Goal: Task Accomplishment & Management: Manage account settings

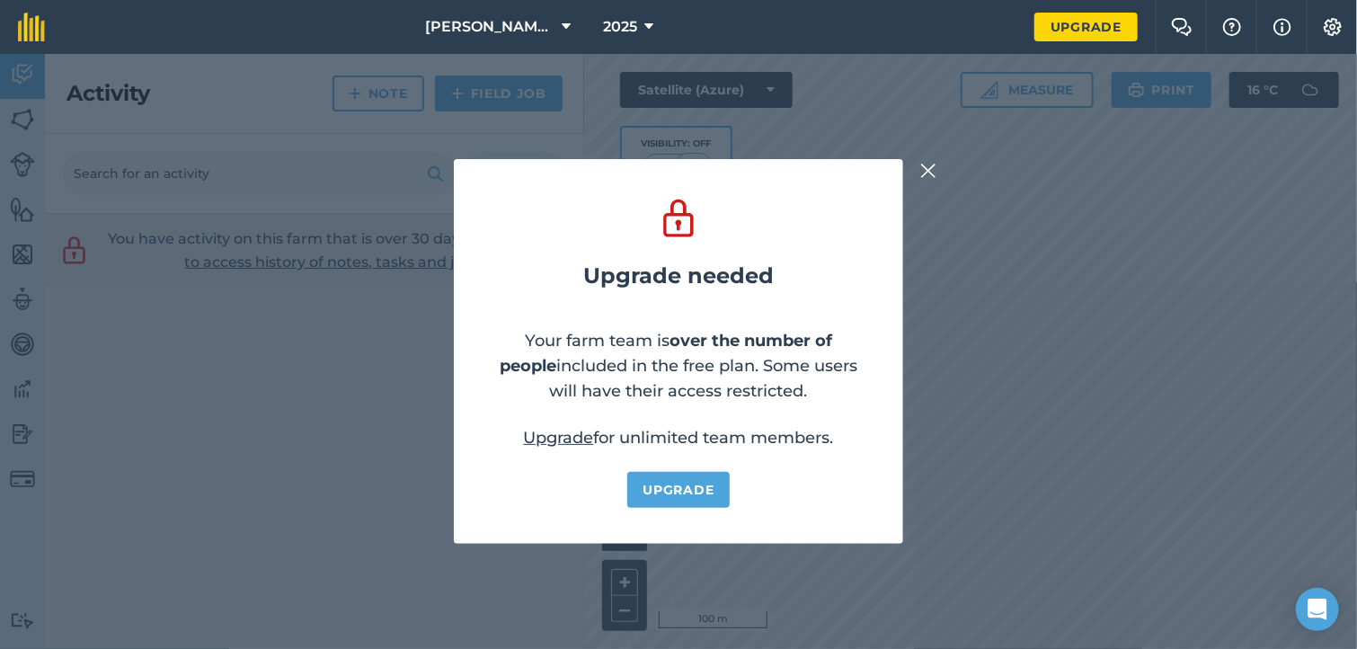
click at [929, 173] on img at bounding box center [928, 171] width 16 height 22
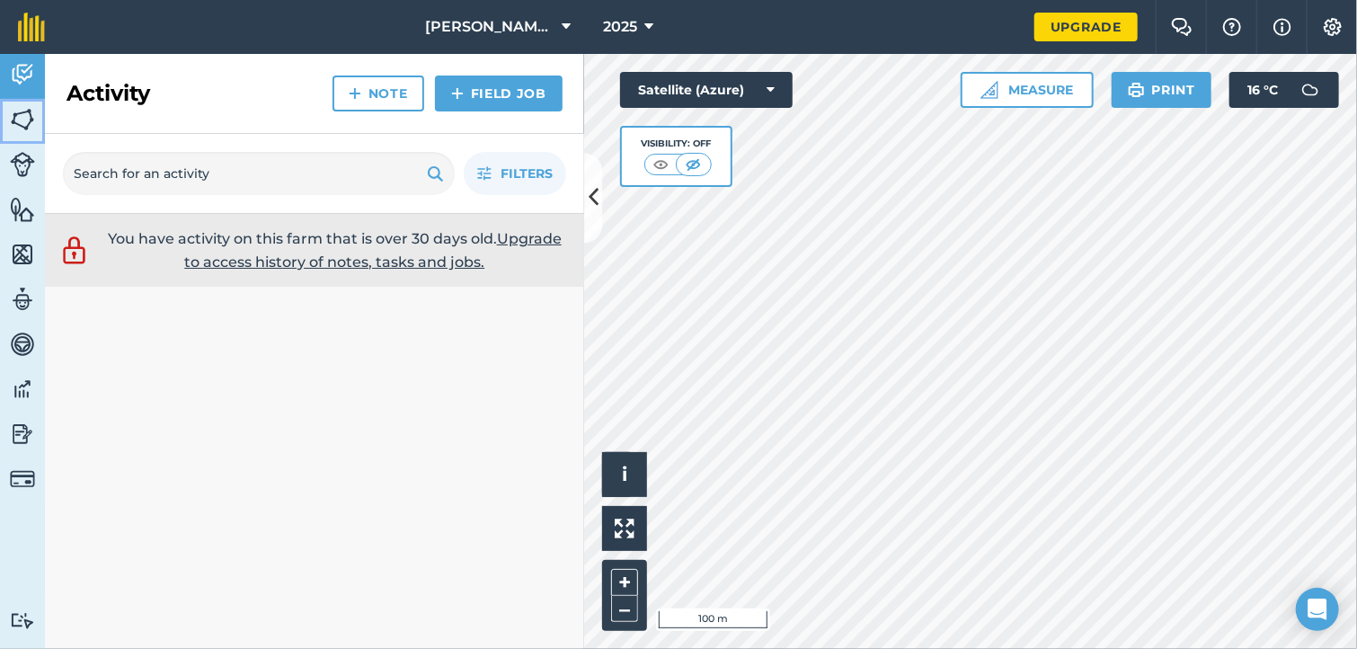
click at [13, 124] on img at bounding box center [22, 119] width 25 height 27
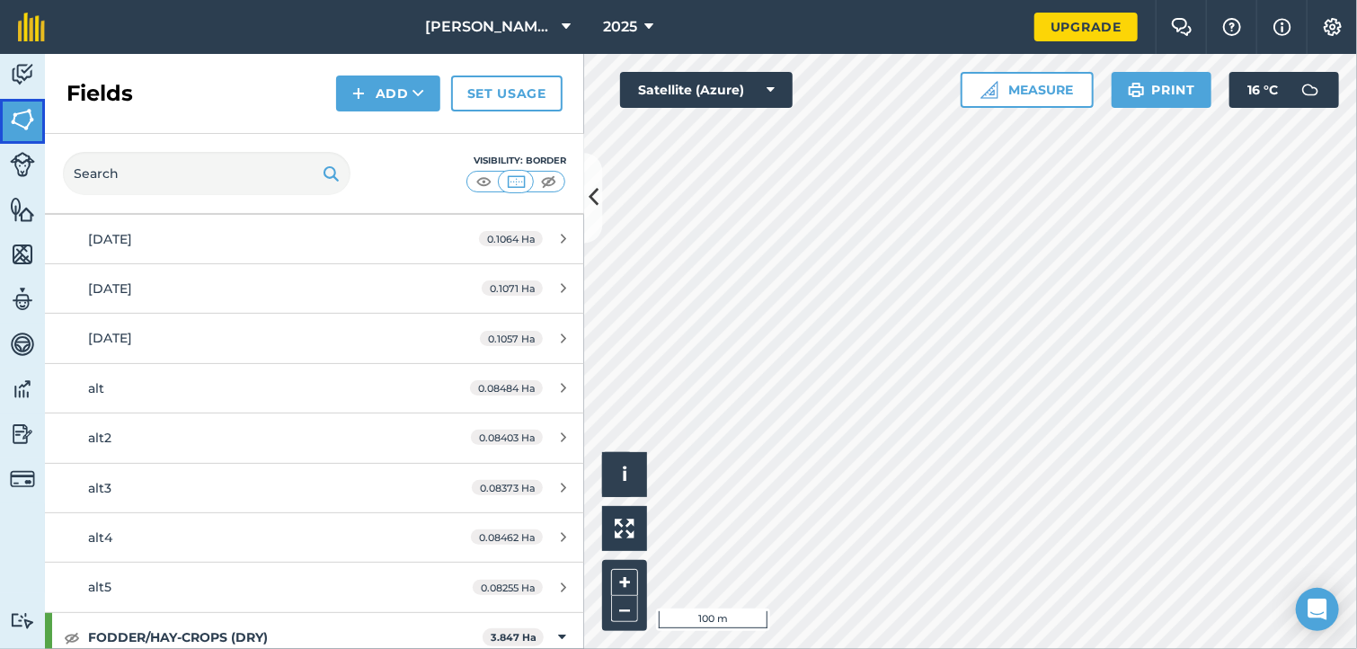
scroll to position [823, 0]
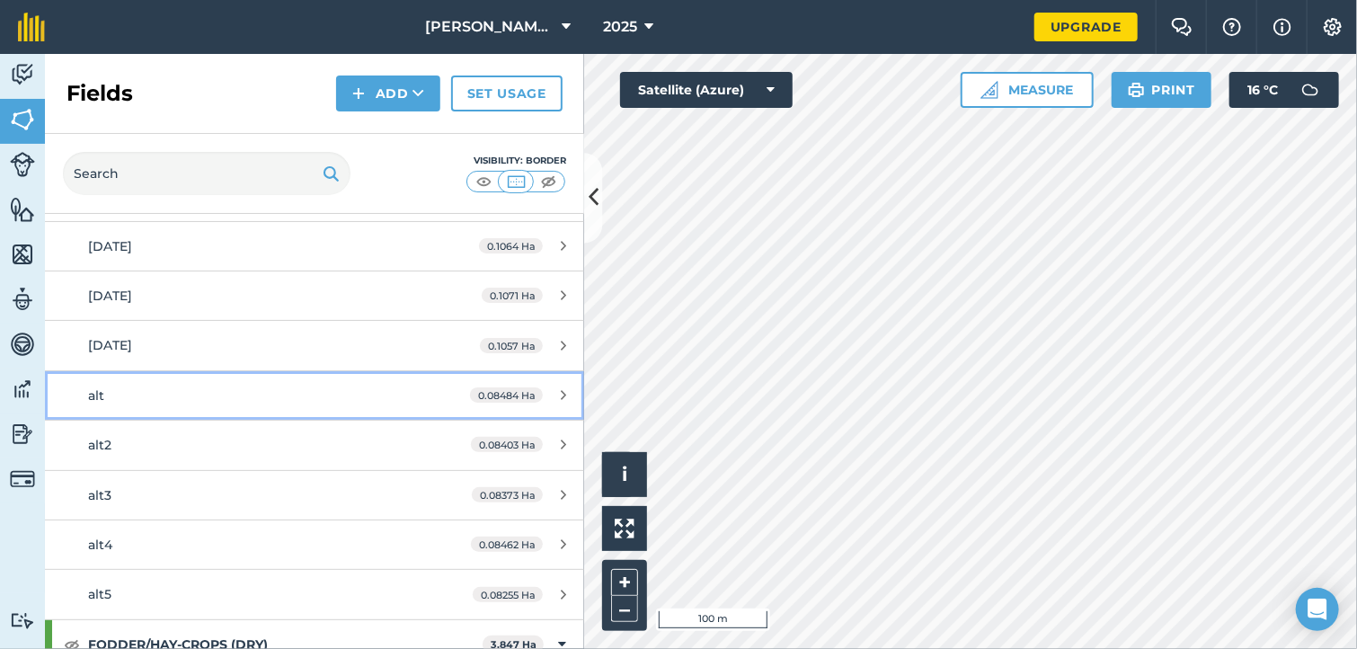
click at [116, 392] on div "alt" at bounding box center [257, 395] width 338 height 20
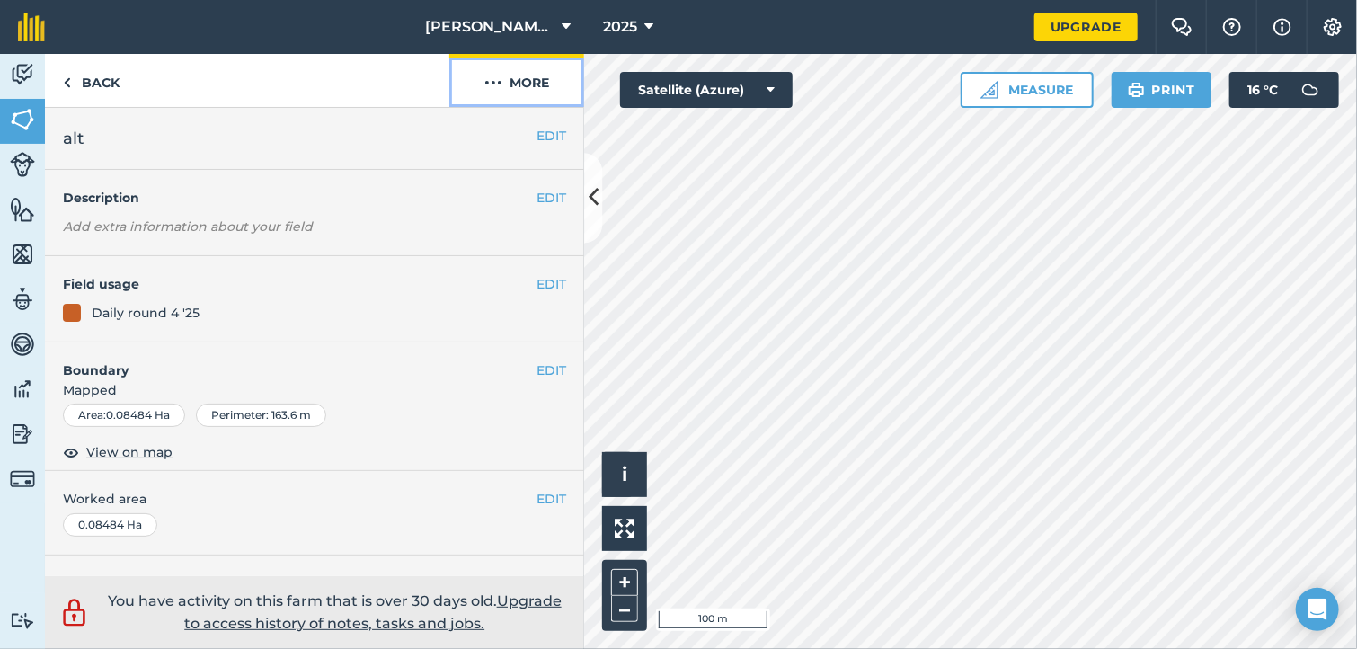
click at [538, 87] on button "More" at bounding box center [516, 80] width 135 height 53
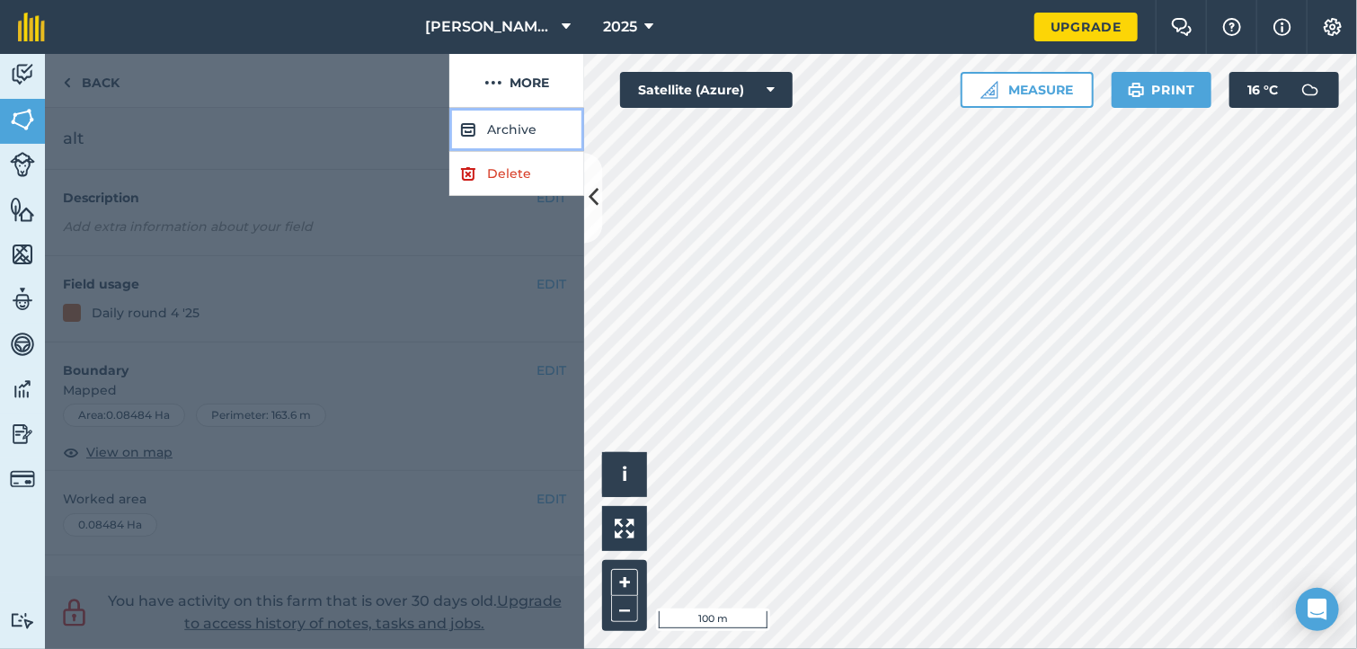
click at [507, 130] on button "Archive" at bounding box center [516, 130] width 135 height 44
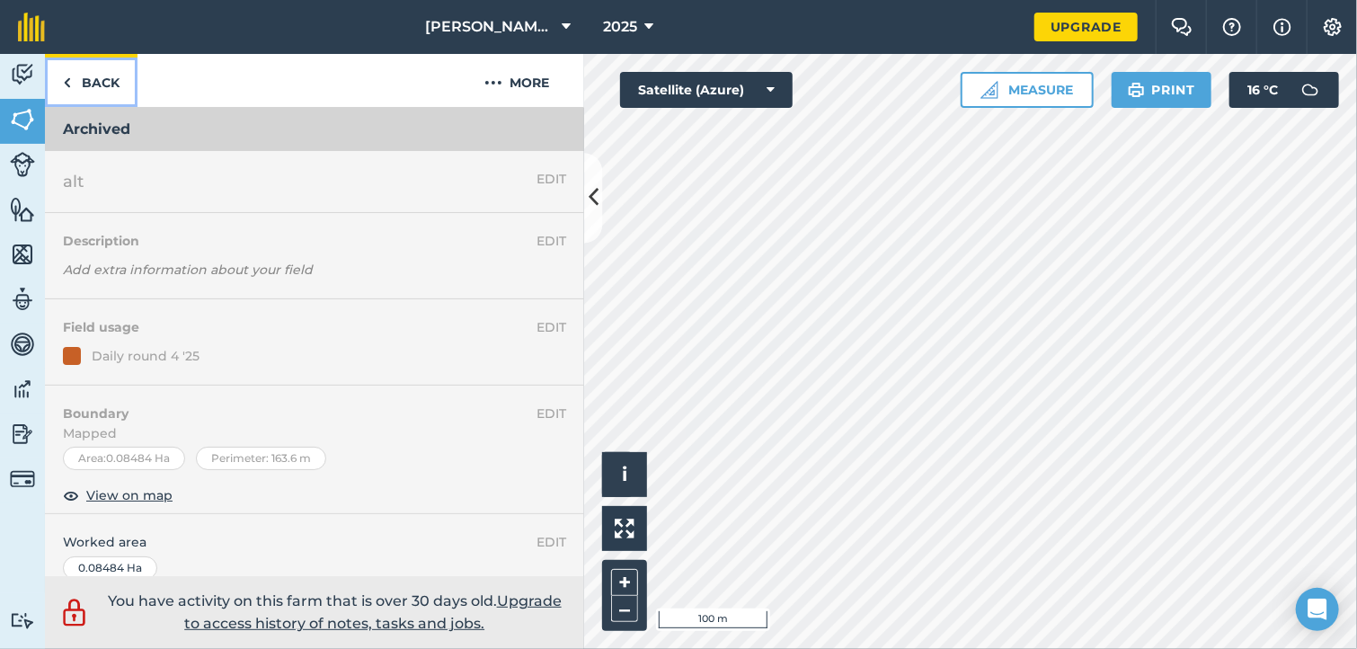
click at [76, 87] on link "Back" at bounding box center [91, 80] width 93 height 53
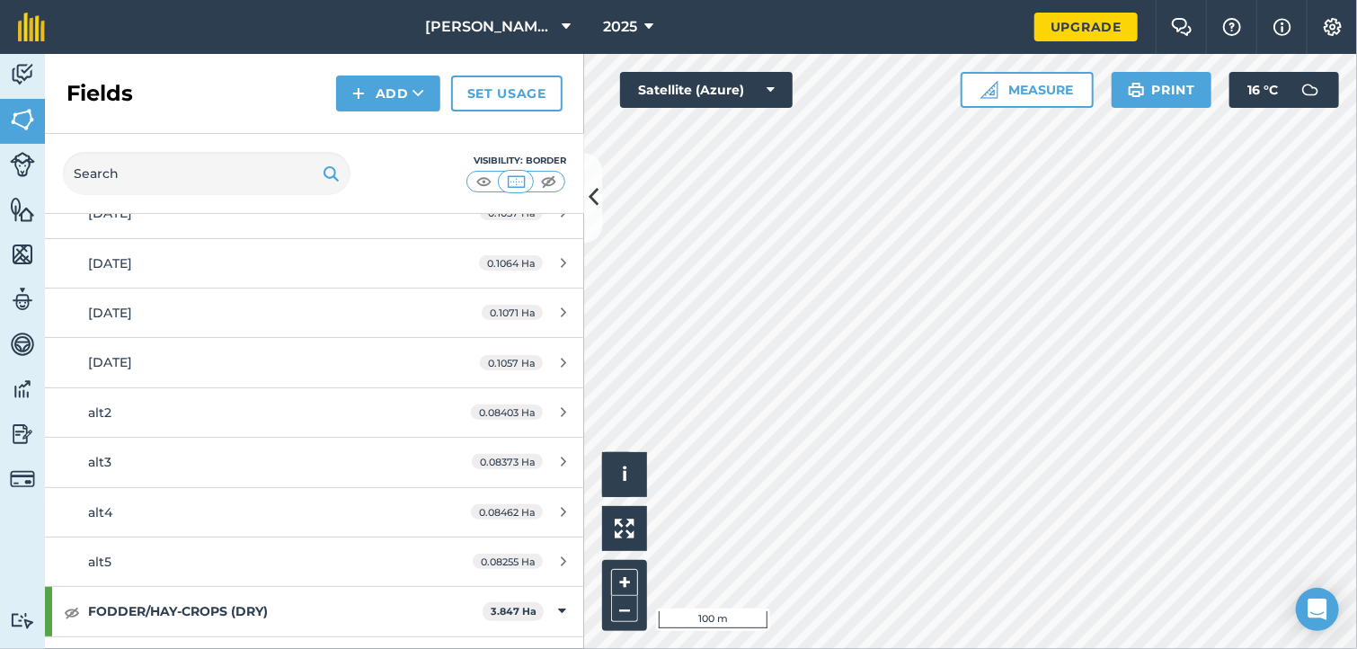
scroll to position [825, 0]
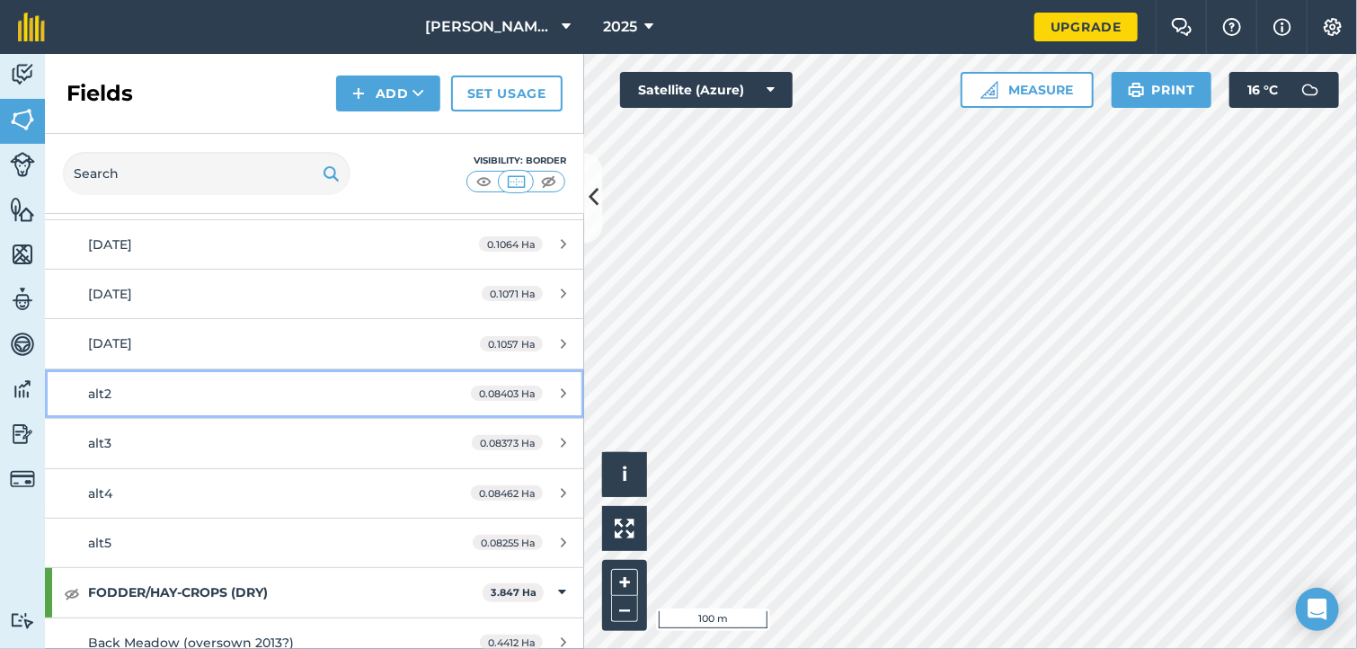
click at [140, 403] on link "alt2 0.08403 Ha" at bounding box center [314, 393] width 539 height 49
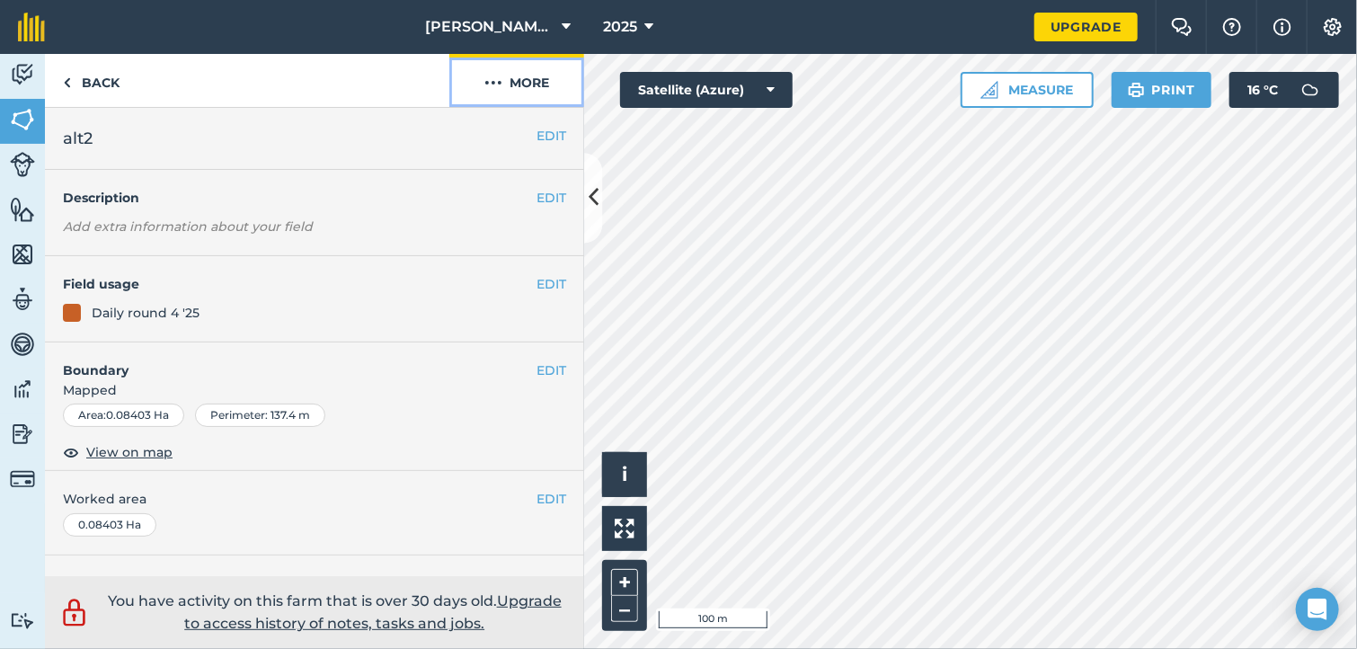
click at [532, 84] on button "More" at bounding box center [516, 80] width 135 height 53
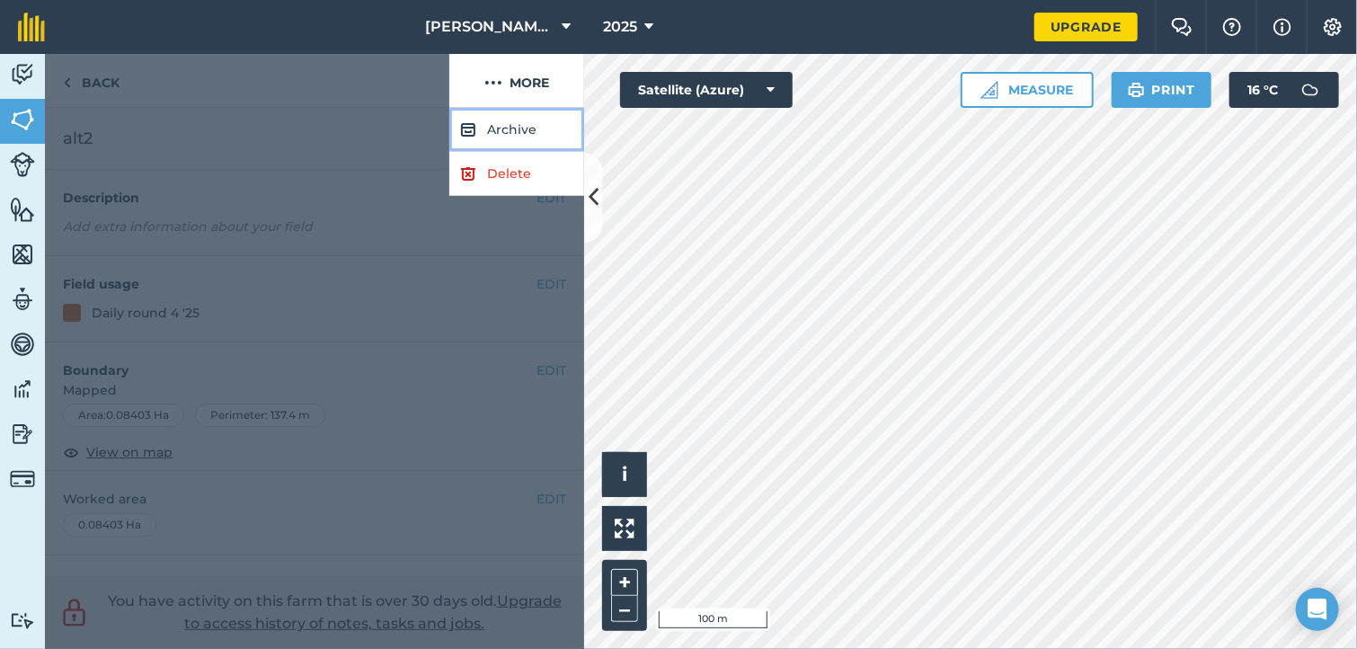
click at [515, 143] on button "Archive" at bounding box center [516, 130] width 135 height 44
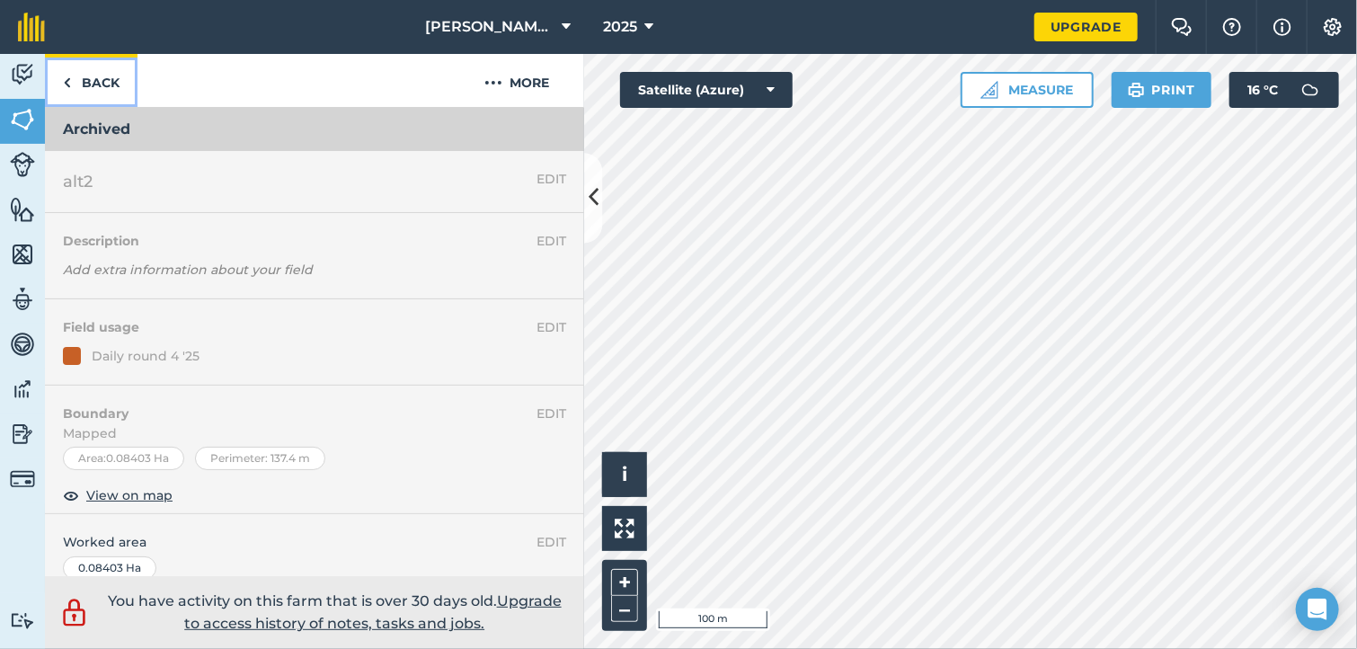
click at [68, 90] on img at bounding box center [67, 83] width 8 height 22
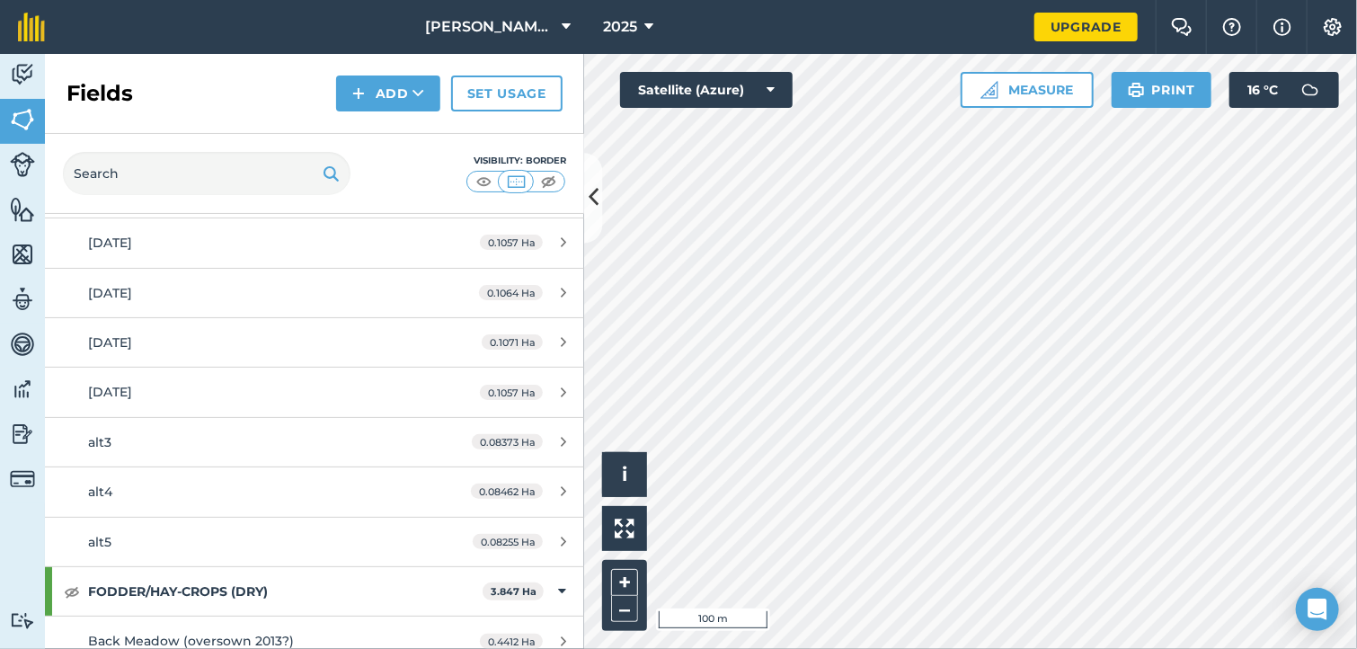
scroll to position [789, 0]
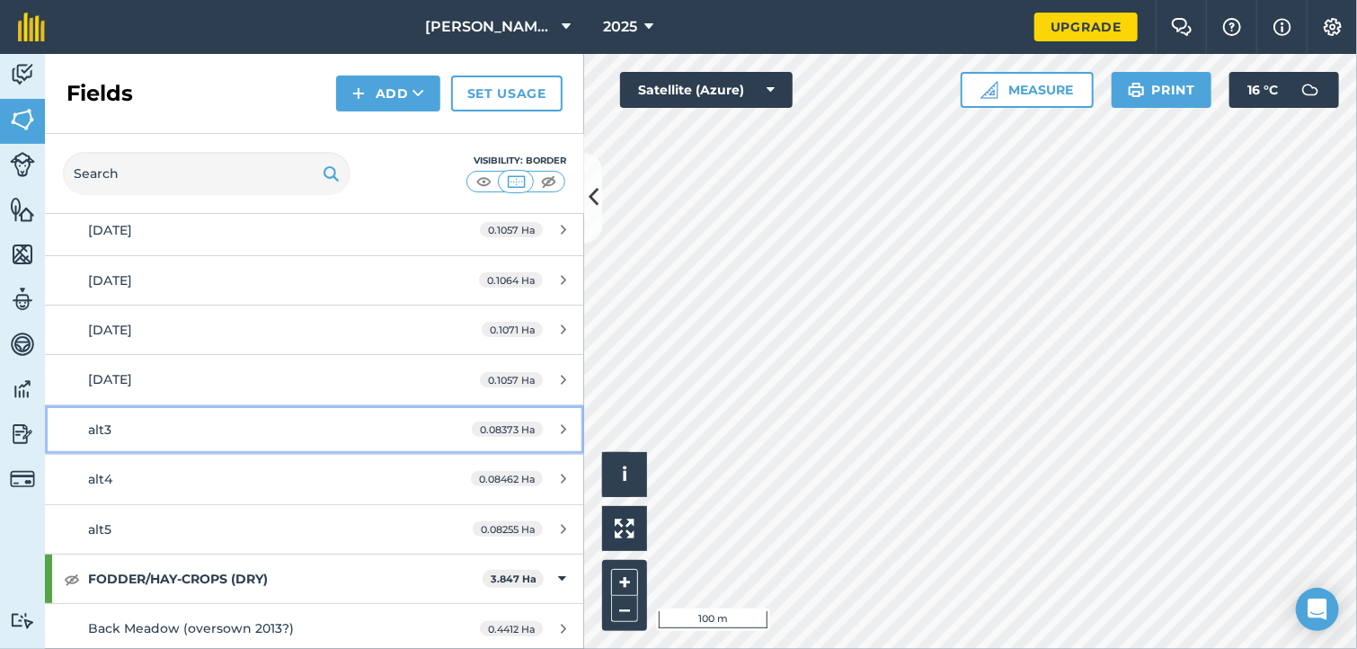
click at [111, 439] on link "alt3 0.08373 Ha" at bounding box center [314, 429] width 539 height 49
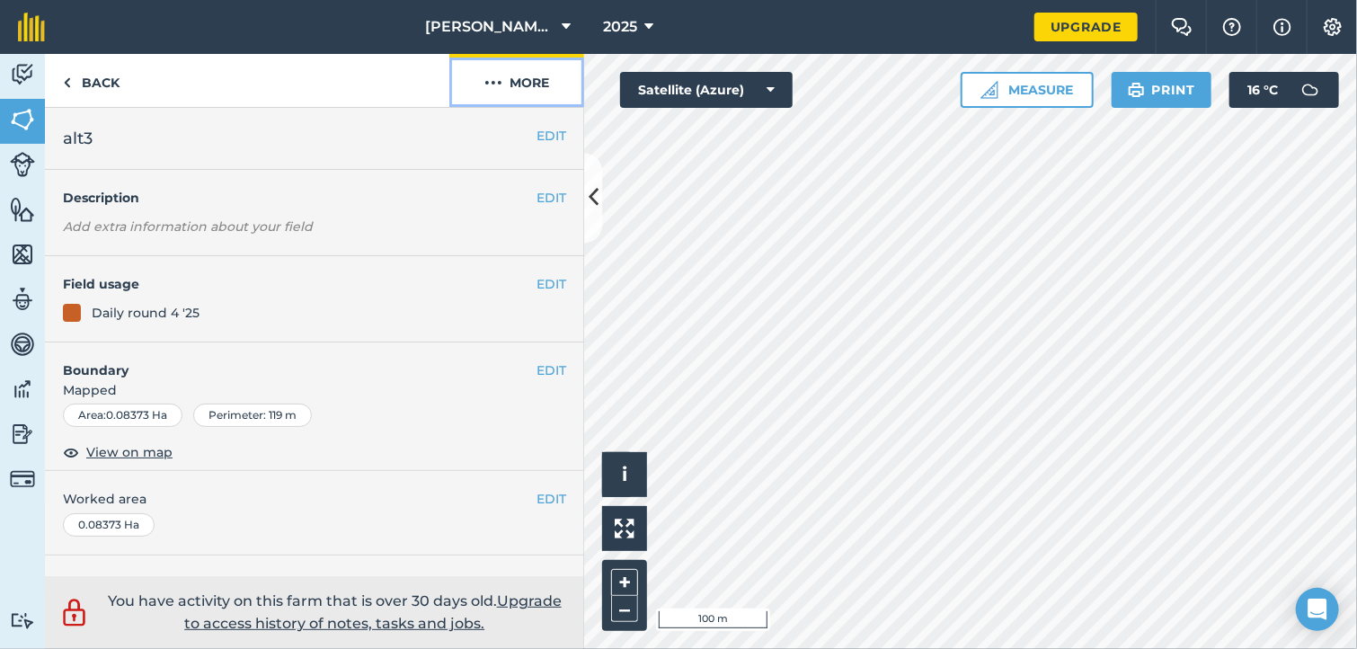
click at [534, 99] on button "More" at bounding box center [516, 80] width 135 height 53
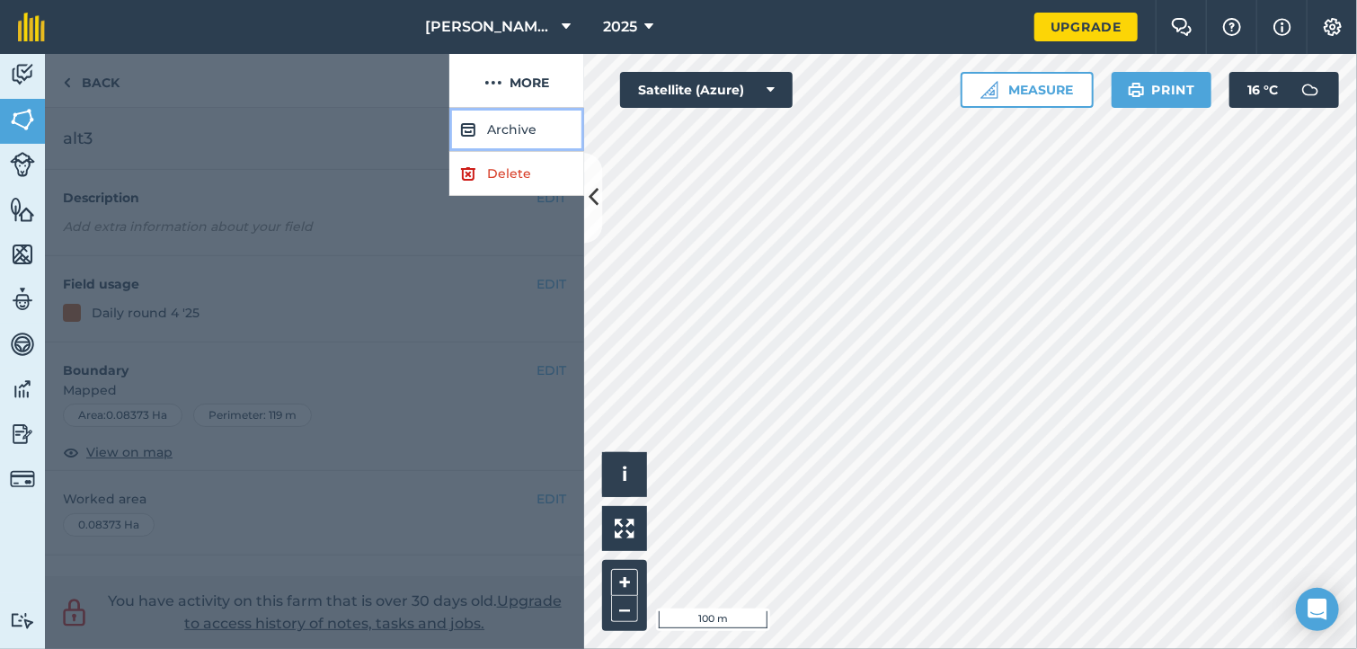
click at [525, 128] on button "Archive" at bounding box center [516, 130] width 135 height 44
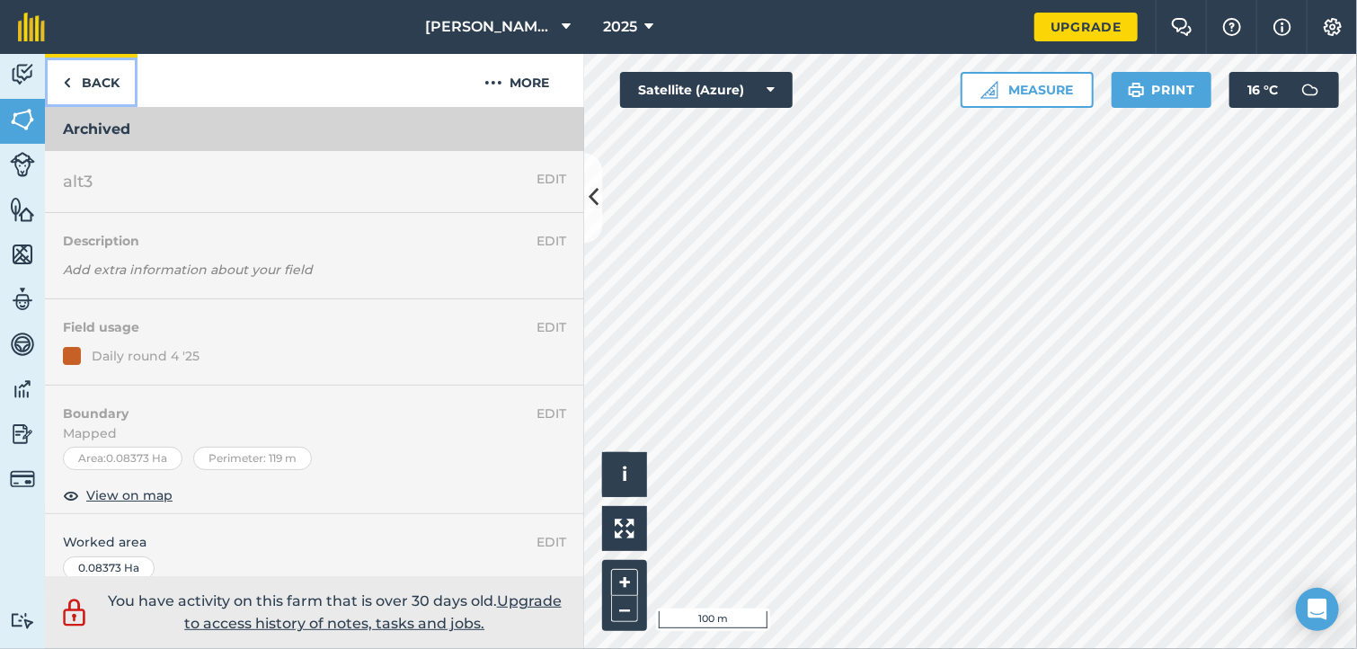
click at [79, 82] on link "Back" at bounding box center [91, 80] width 93 height 53
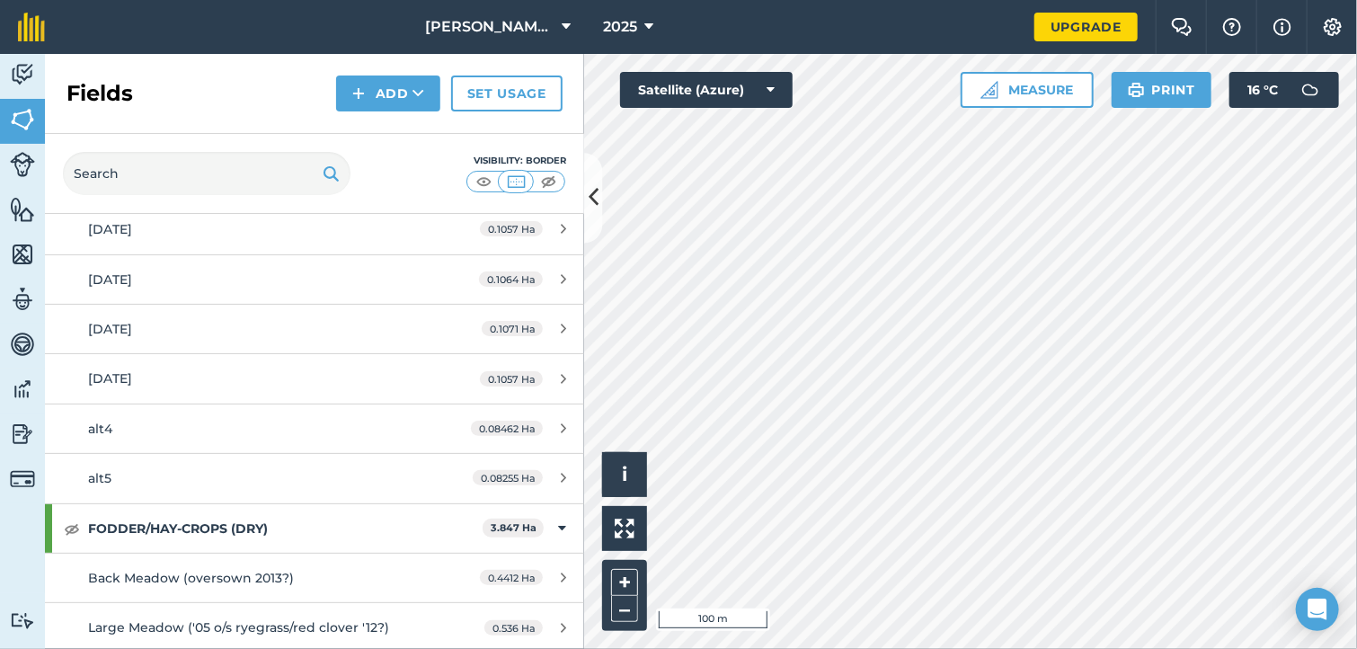
scroll to position [796, 0]
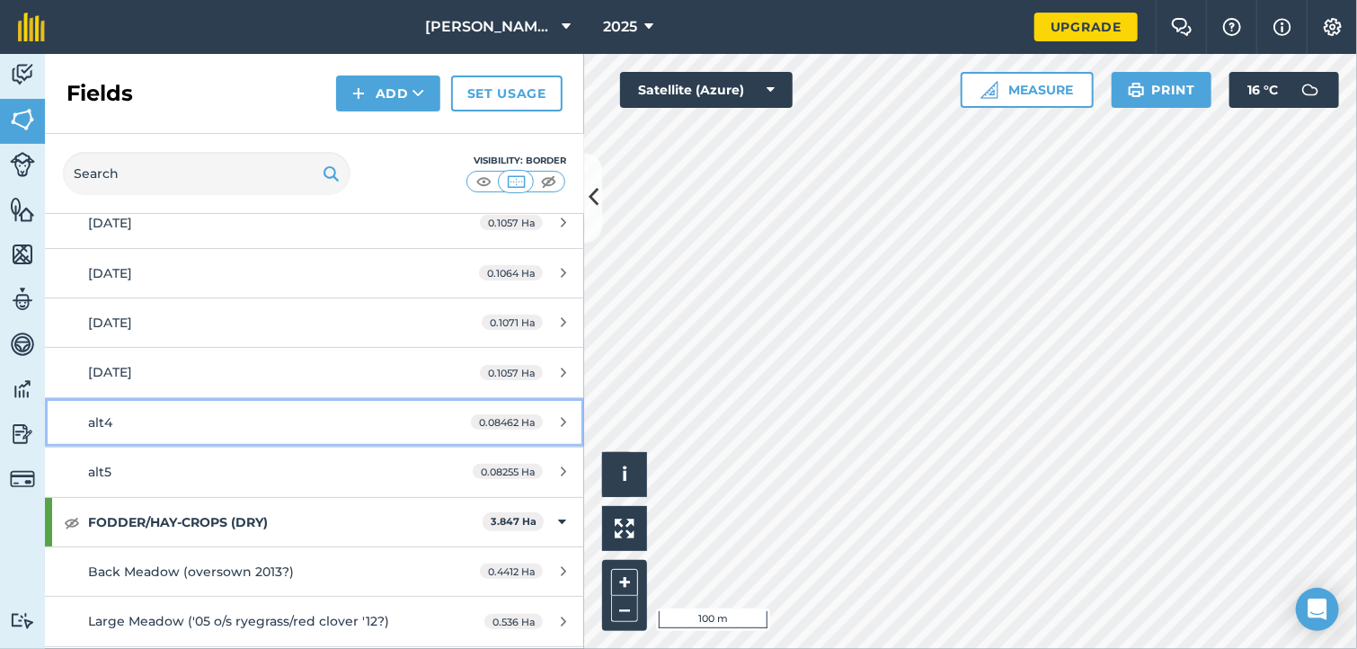
click at [112, 422] on div "alt4" at bounding box center [257, 422] width 338 height 20
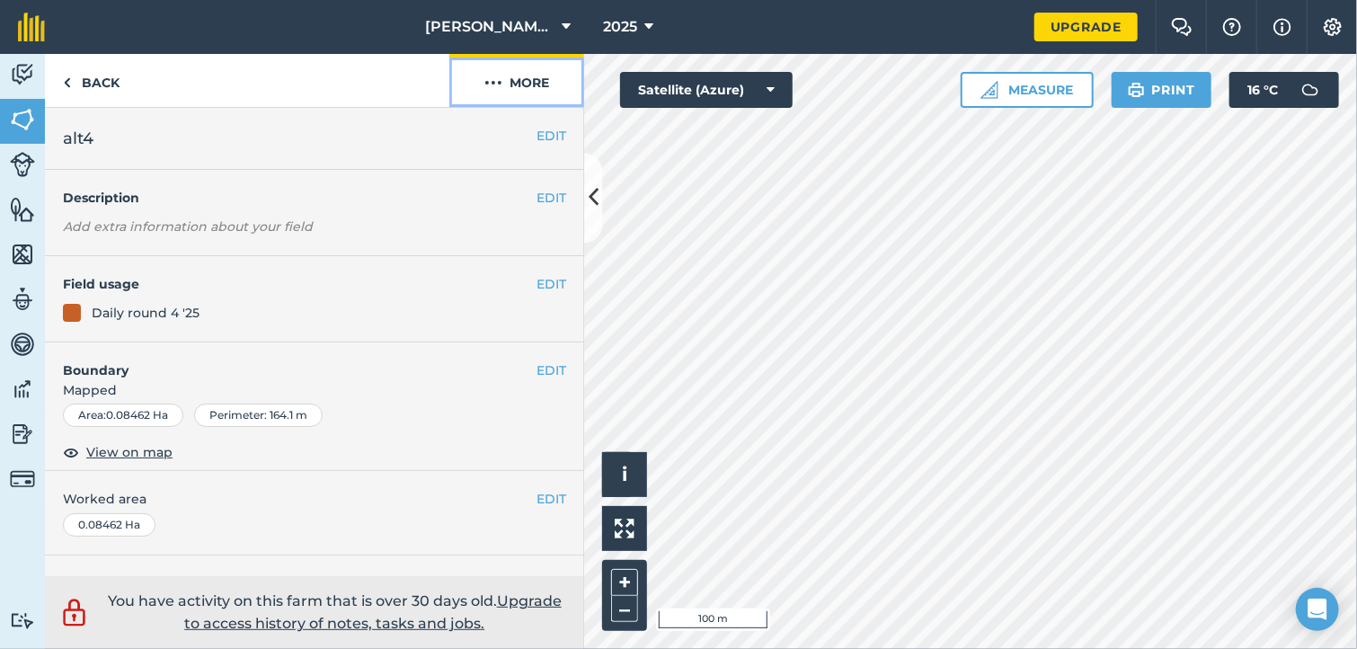
click at [534, 82] on button "More" at bounding box center [516, 80] width 135 height 53
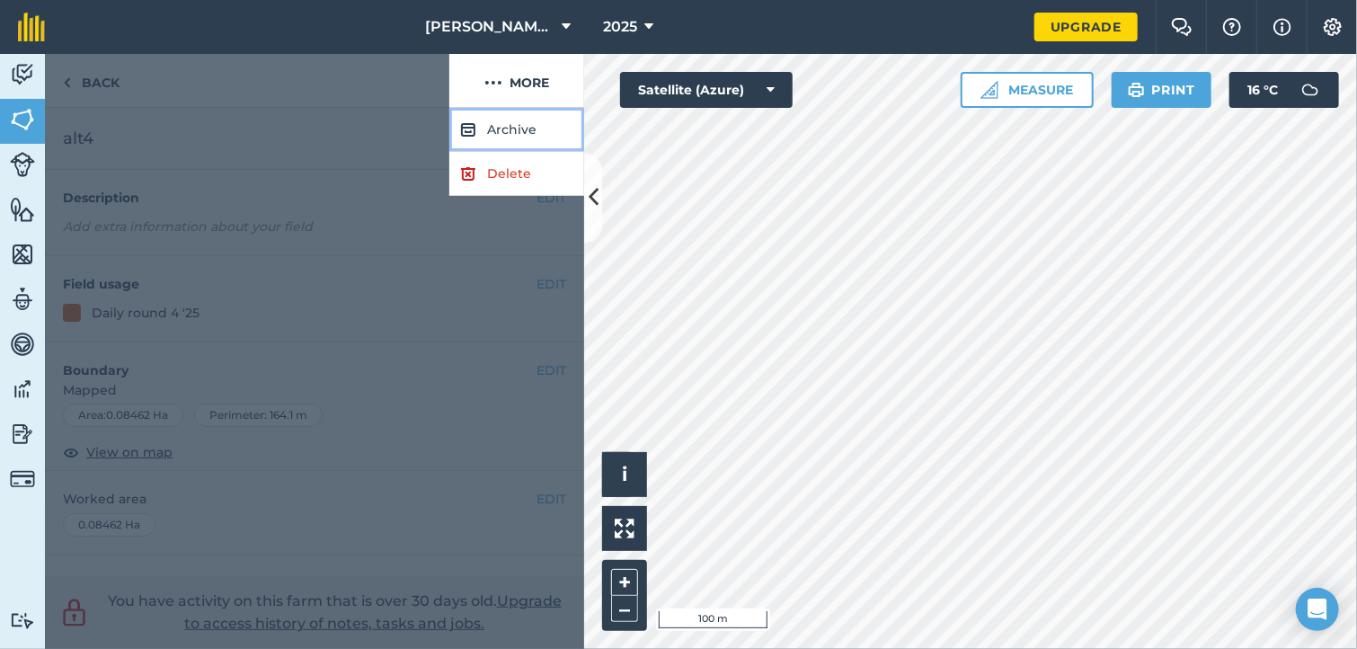
click at [525, 127] on button "Archive" at bounding box center [516, 130] width 135 height 44
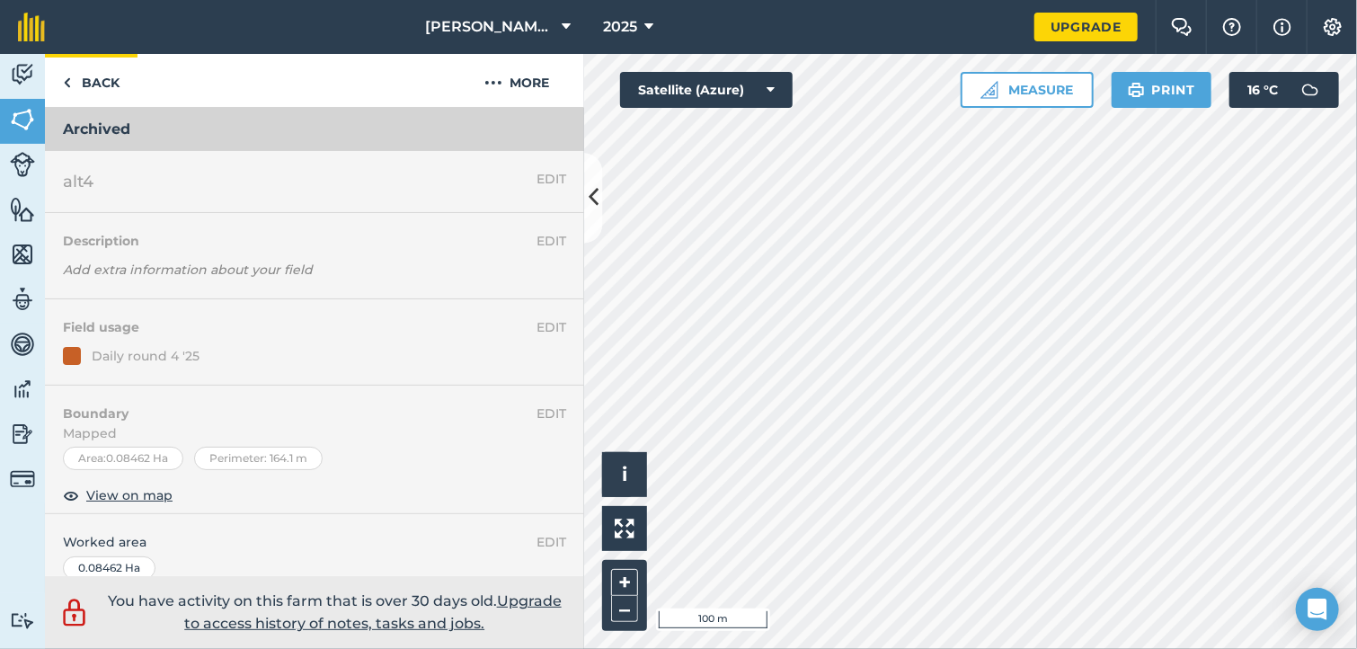
click at [104, 80] on link "Back" at bounding box center [91, 80] width 93 height 53
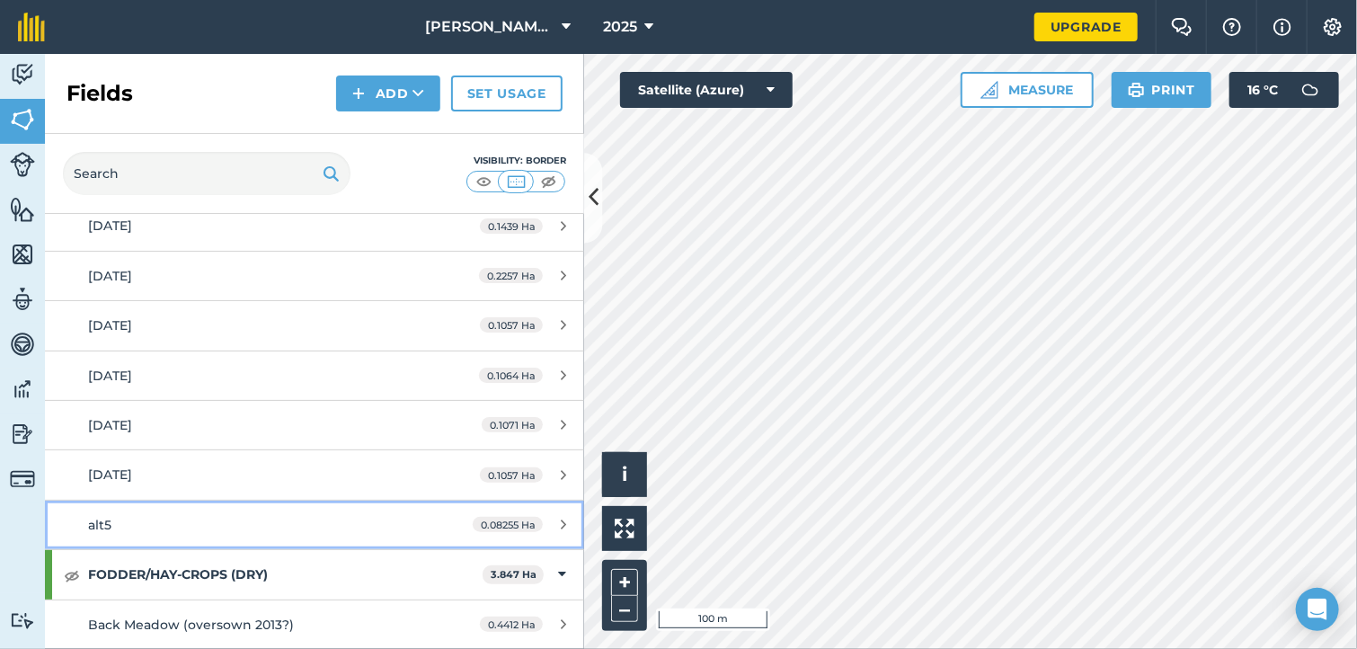
click at [105, 520] on span "alt5" at bounding box center [99, 525] width 23 height 16
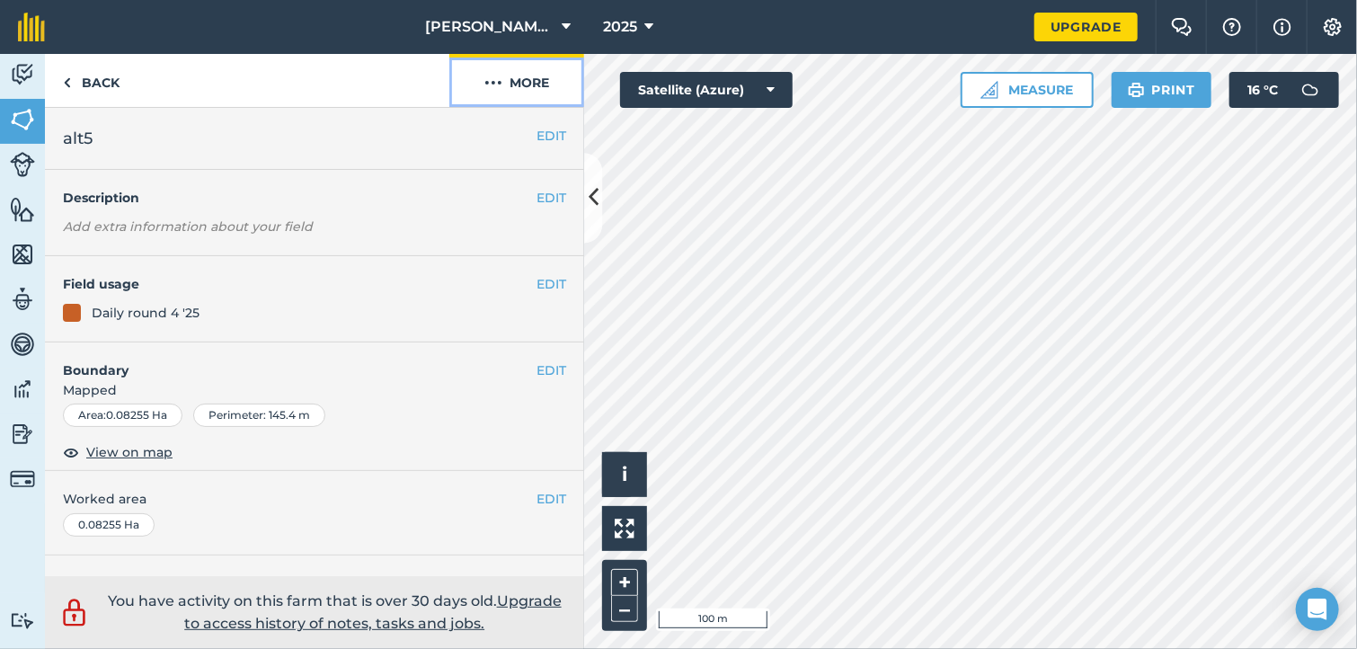
click at [517, 87] on button "More" at bounding box center [516, 80] width 135 height 53
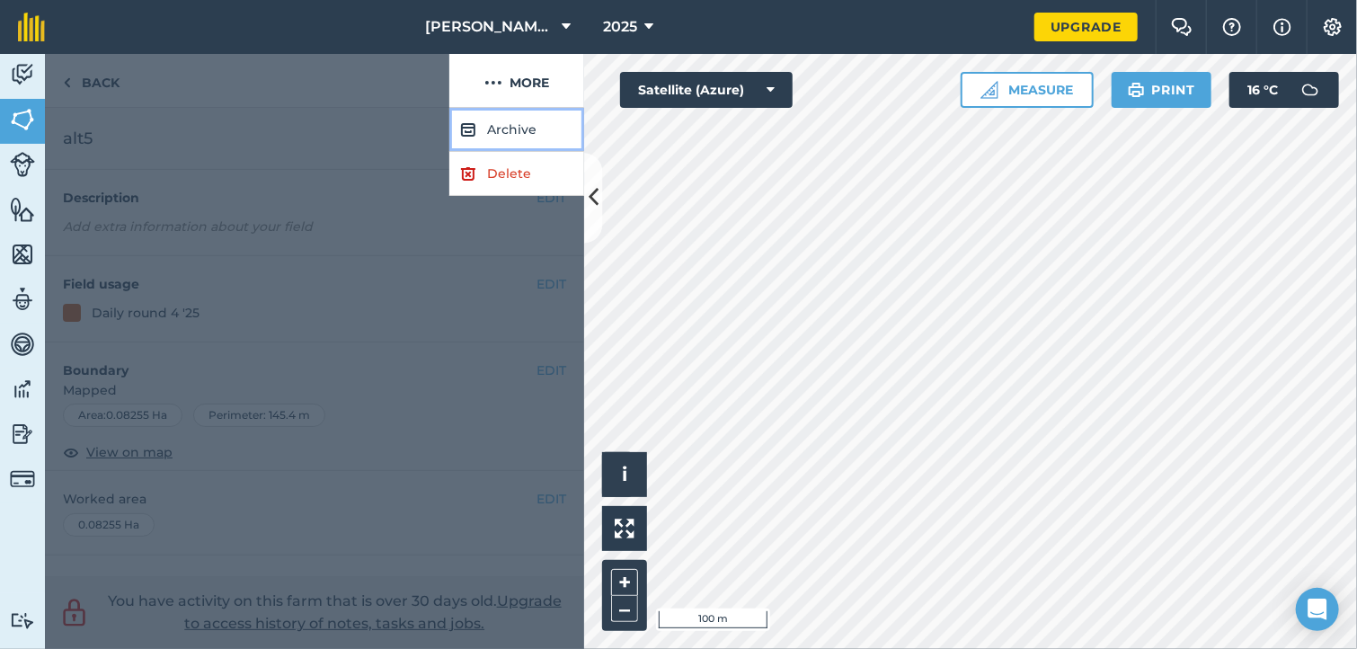
click at [502, 129] on button "Archive" at bounding box center [516, 130] width 135 height 44
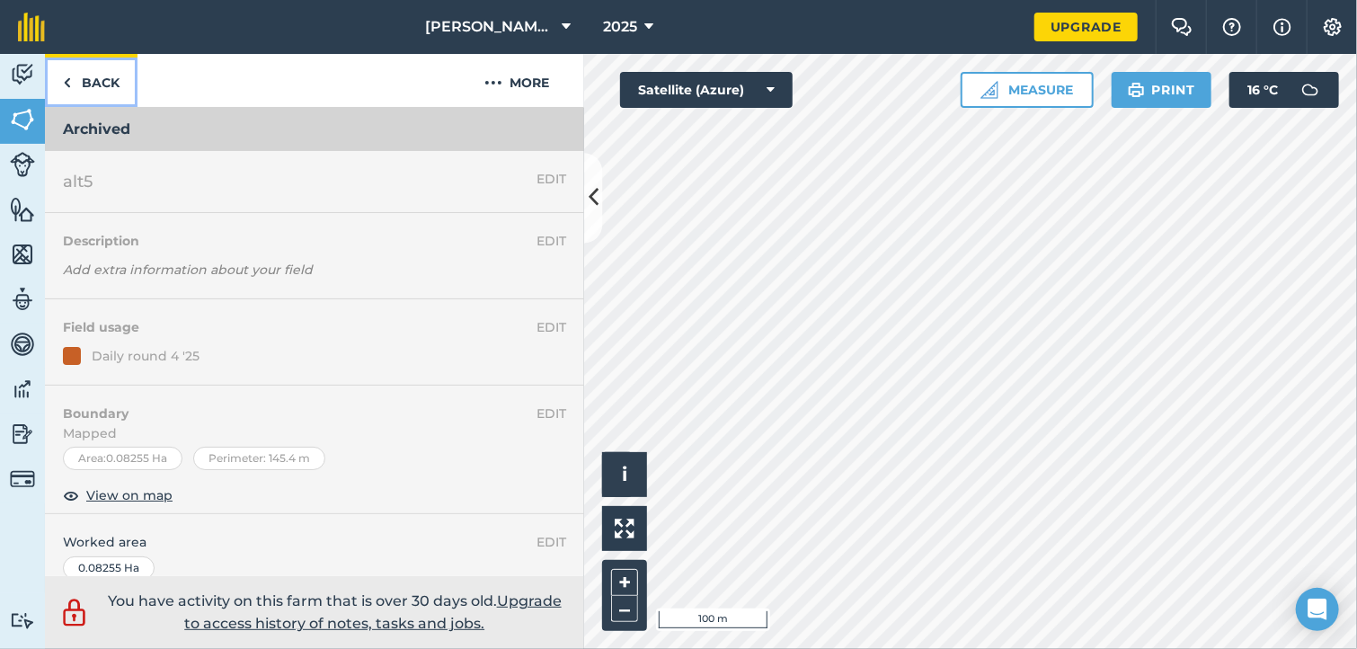
click at [86, 87] on link "Back" at bounding box center [91, 80] width 93 height 53
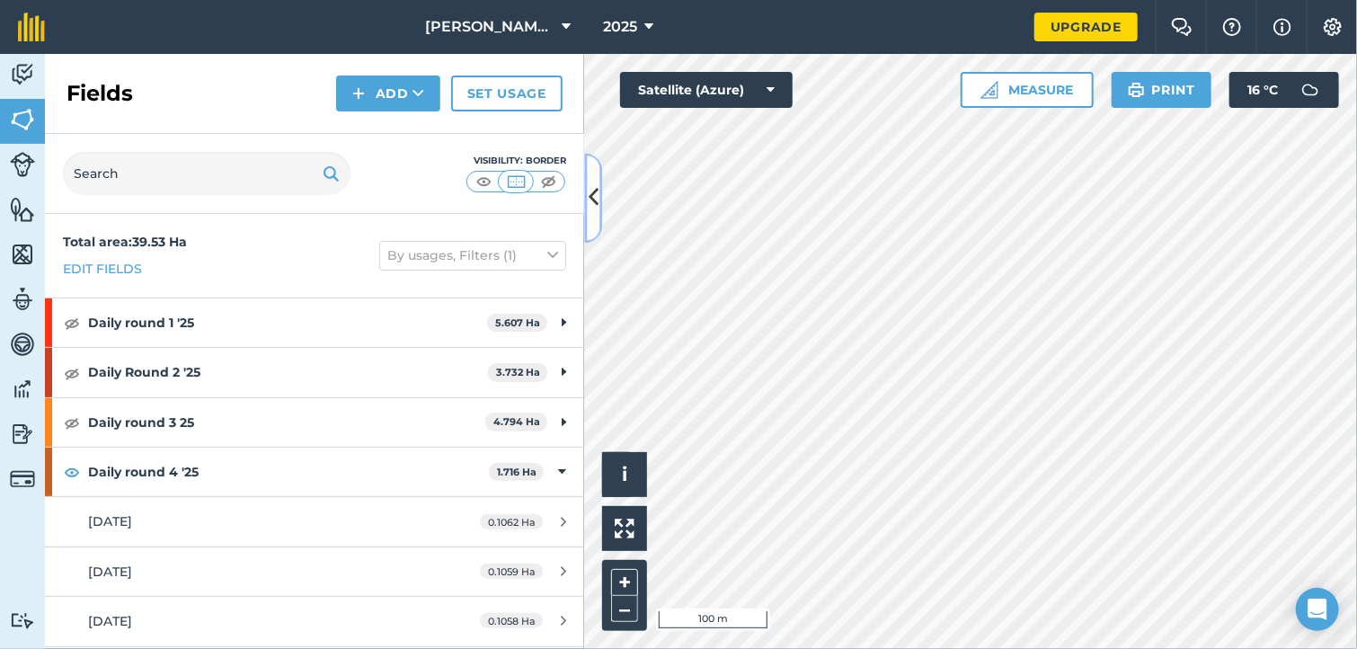
click at [591, 217] on button at bounding box center [593, 198] width 18 height 90
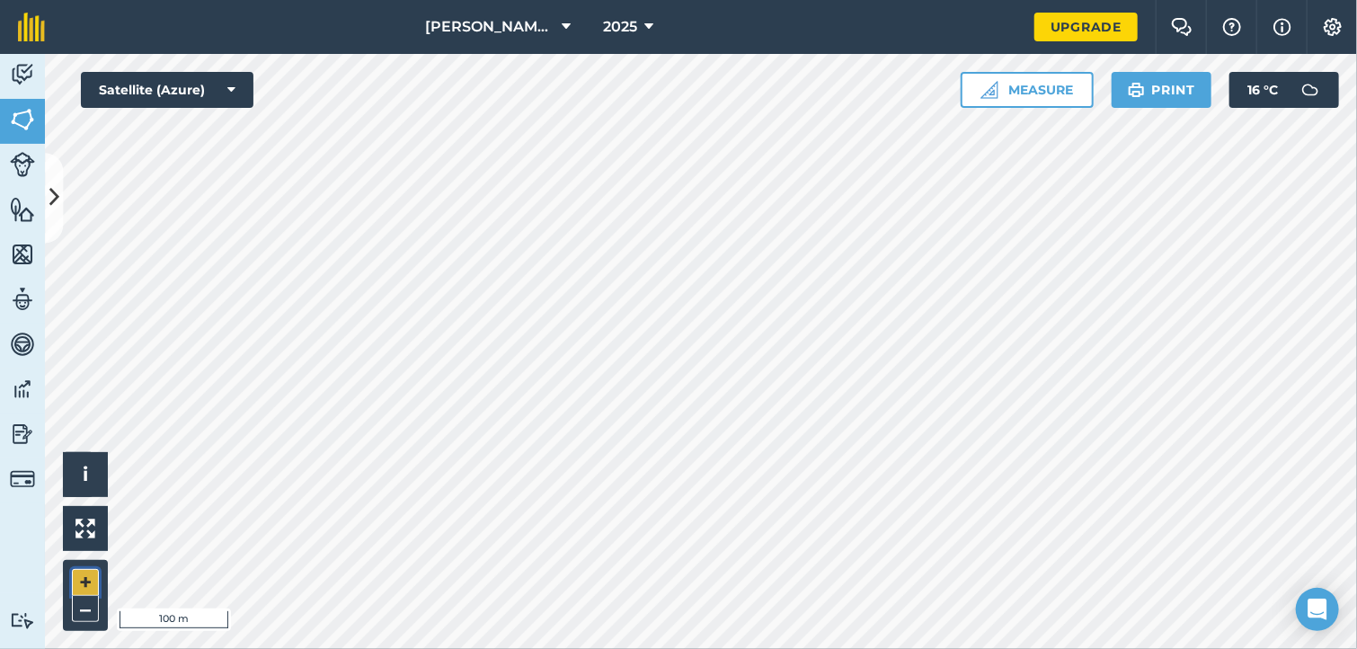
click at [83, 588] on button "+" at bounding box center [85, 582] width 27 height 27
